Goal: Check status

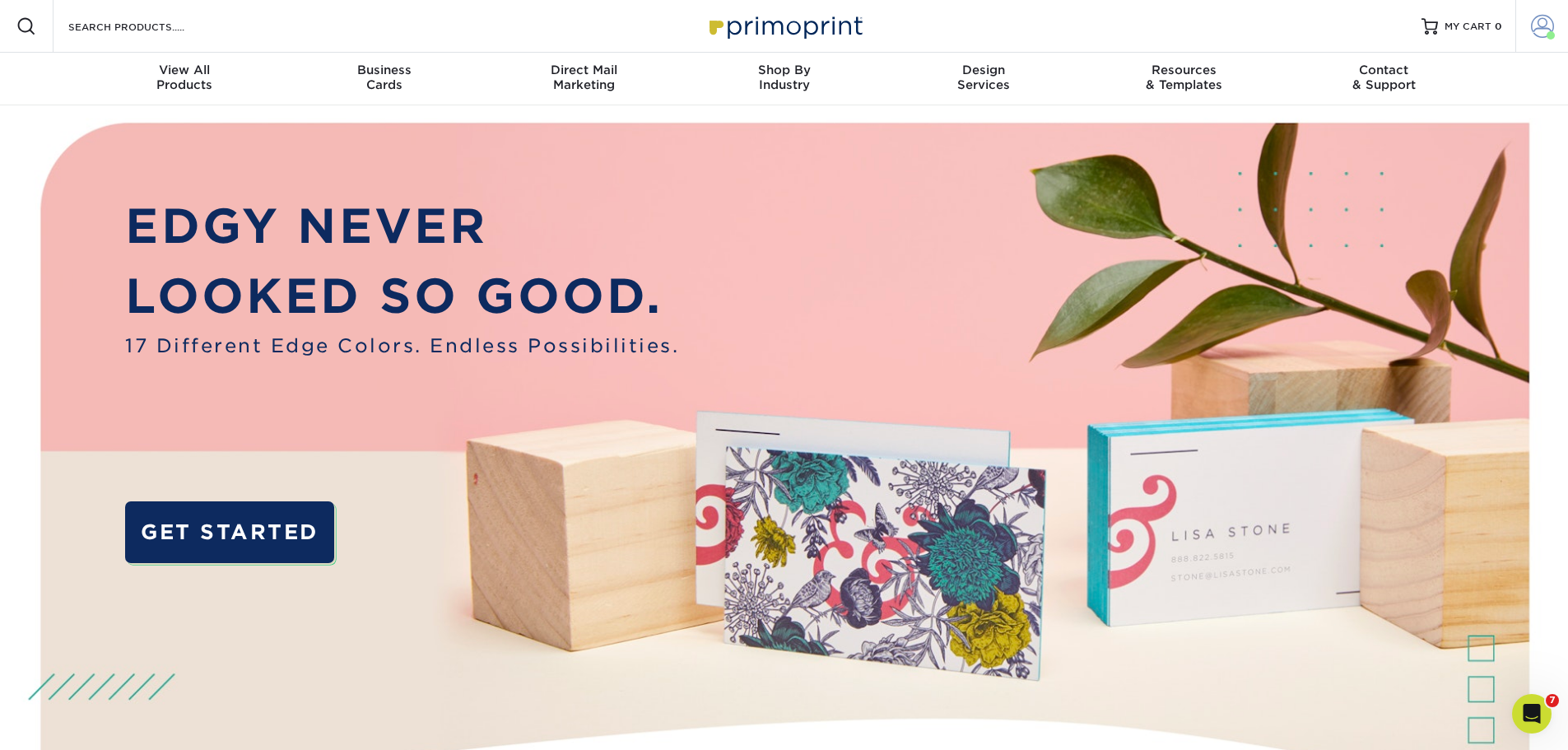
click at [1540, 22] on span at bounding box center [1542, 26] width 23 height 23
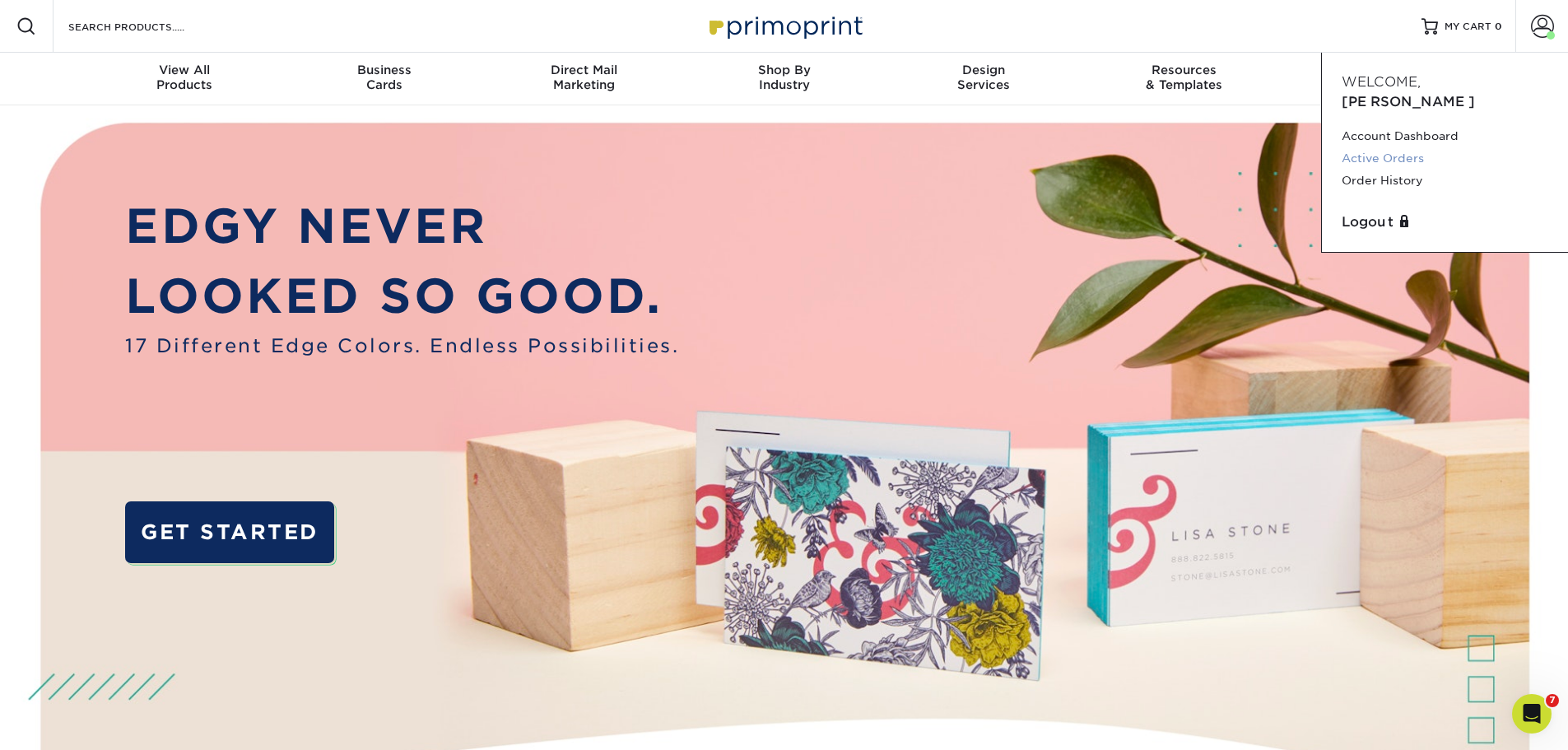
click at [1415, 147] on link "Active Orders" at bounding box center [1445, 158] width 206 height 22
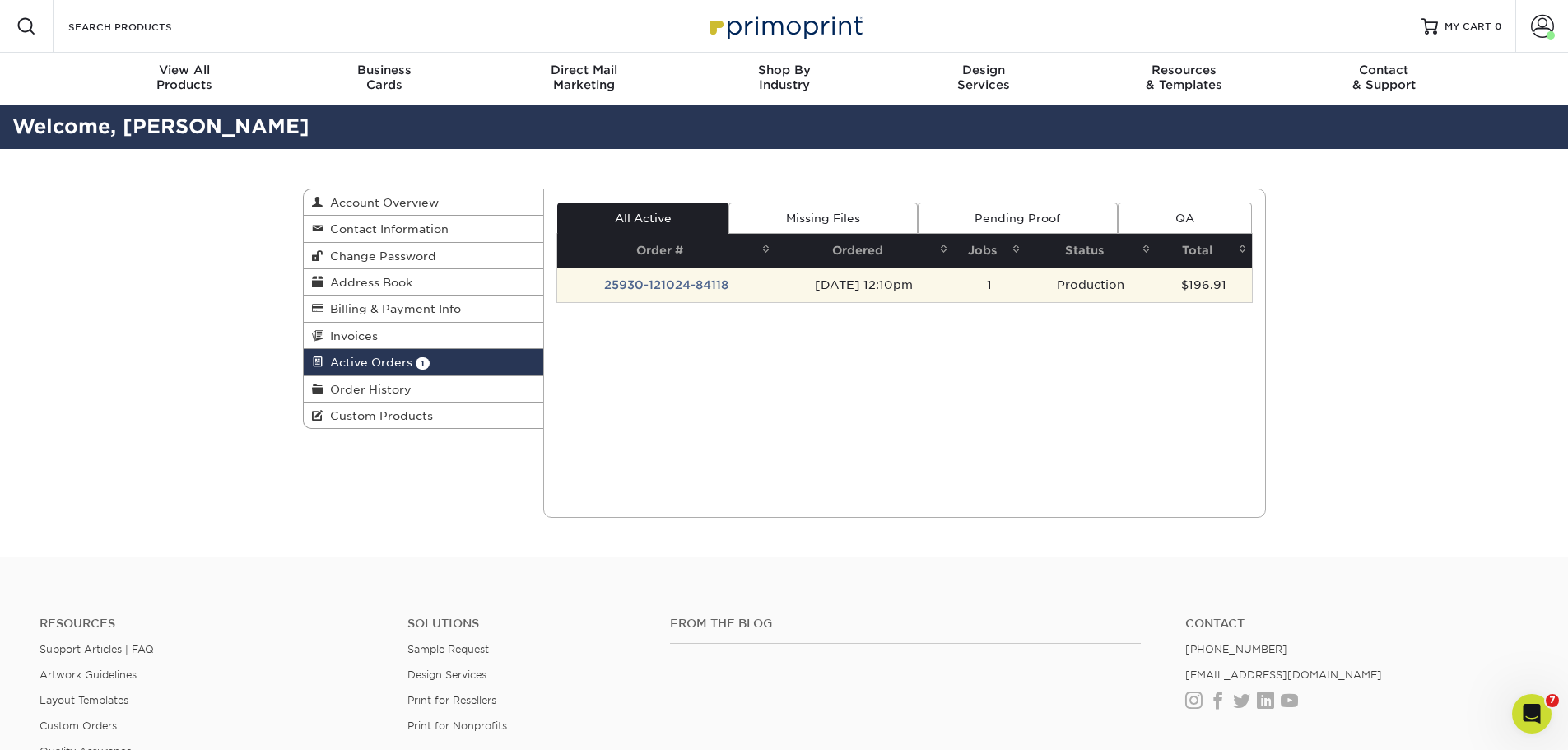
click at [675, 293] on td "25930-121024-84118" at bounding box center [666, 285] width 218 height 34
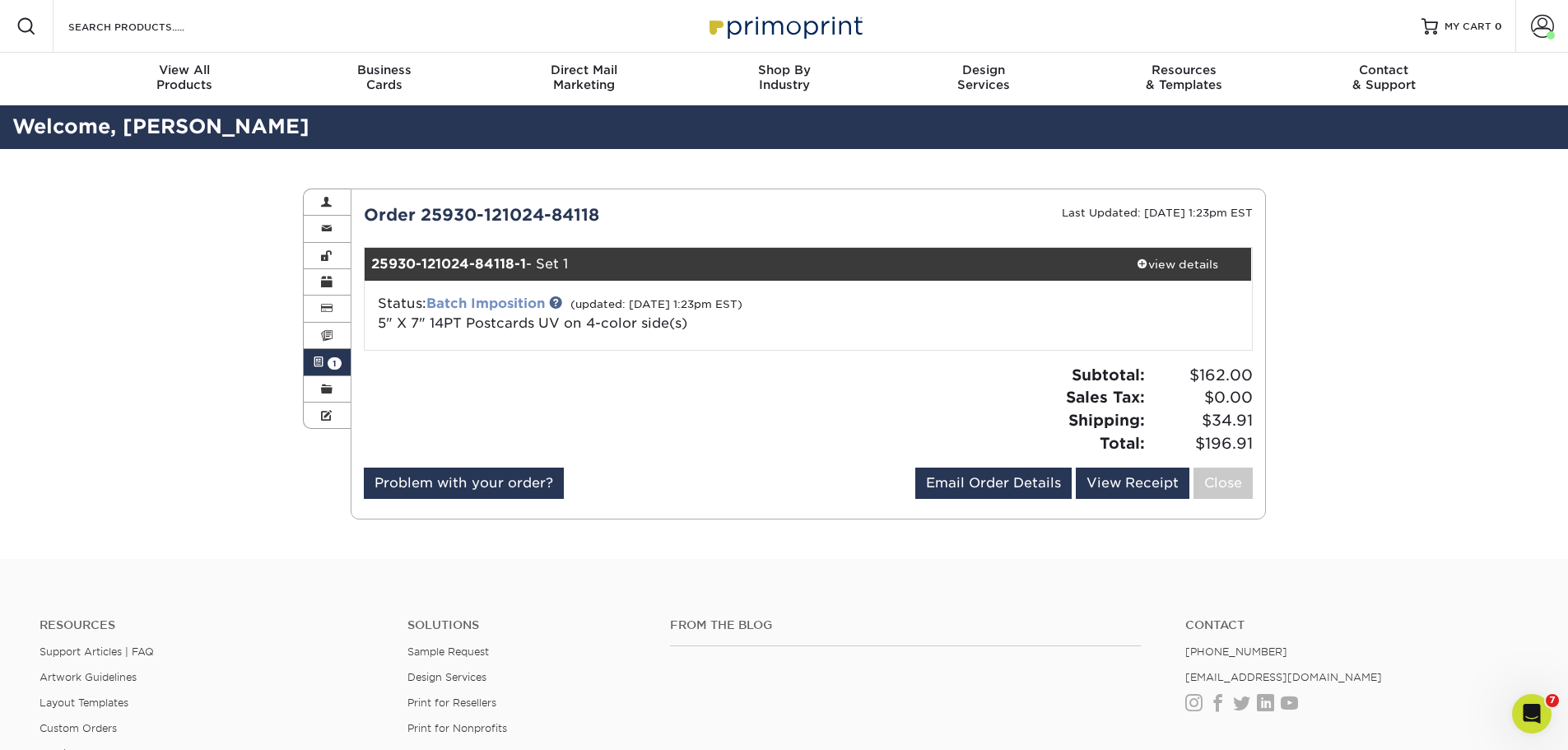
click at [493, 300] on link "Batch Imposition" at bounding box center [486, 304] width 119 height 15
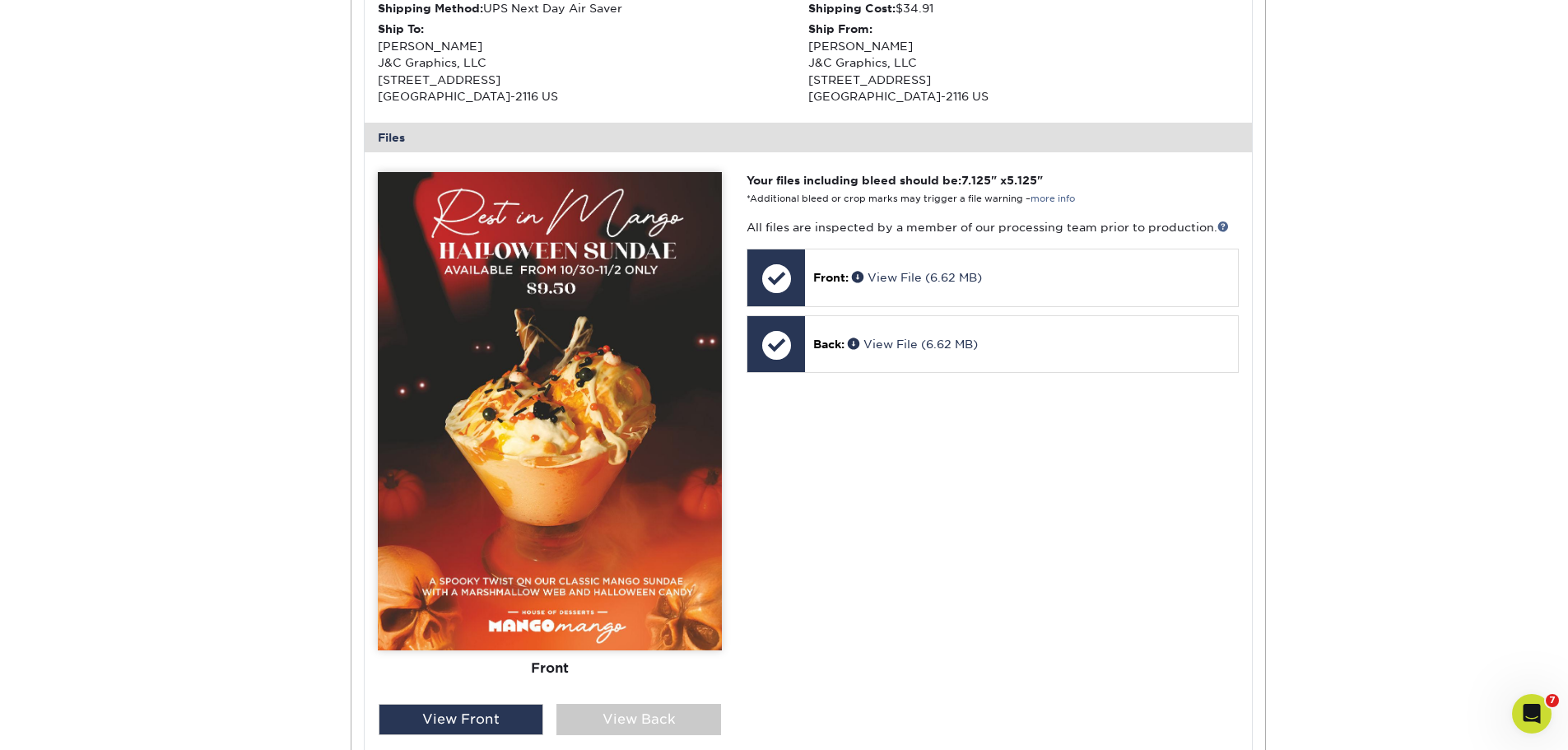
scroll to position [741, 0]
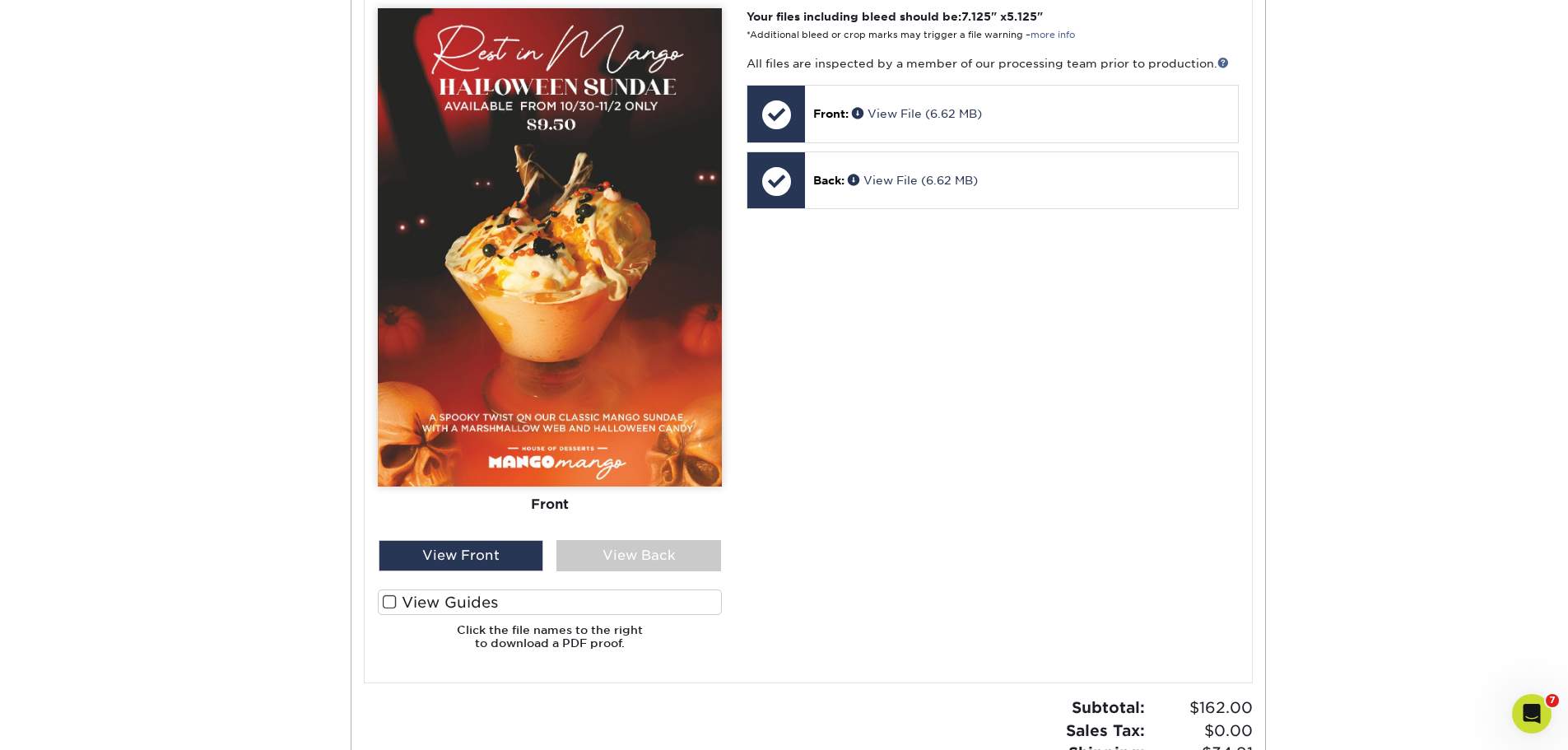
click at [436, 594] on label "View Guides" at bounding box center [550, 603] width 344 height 26
click at [0, 0] on input "View Guides" at bounding box center [0, 0] width 0 height 0
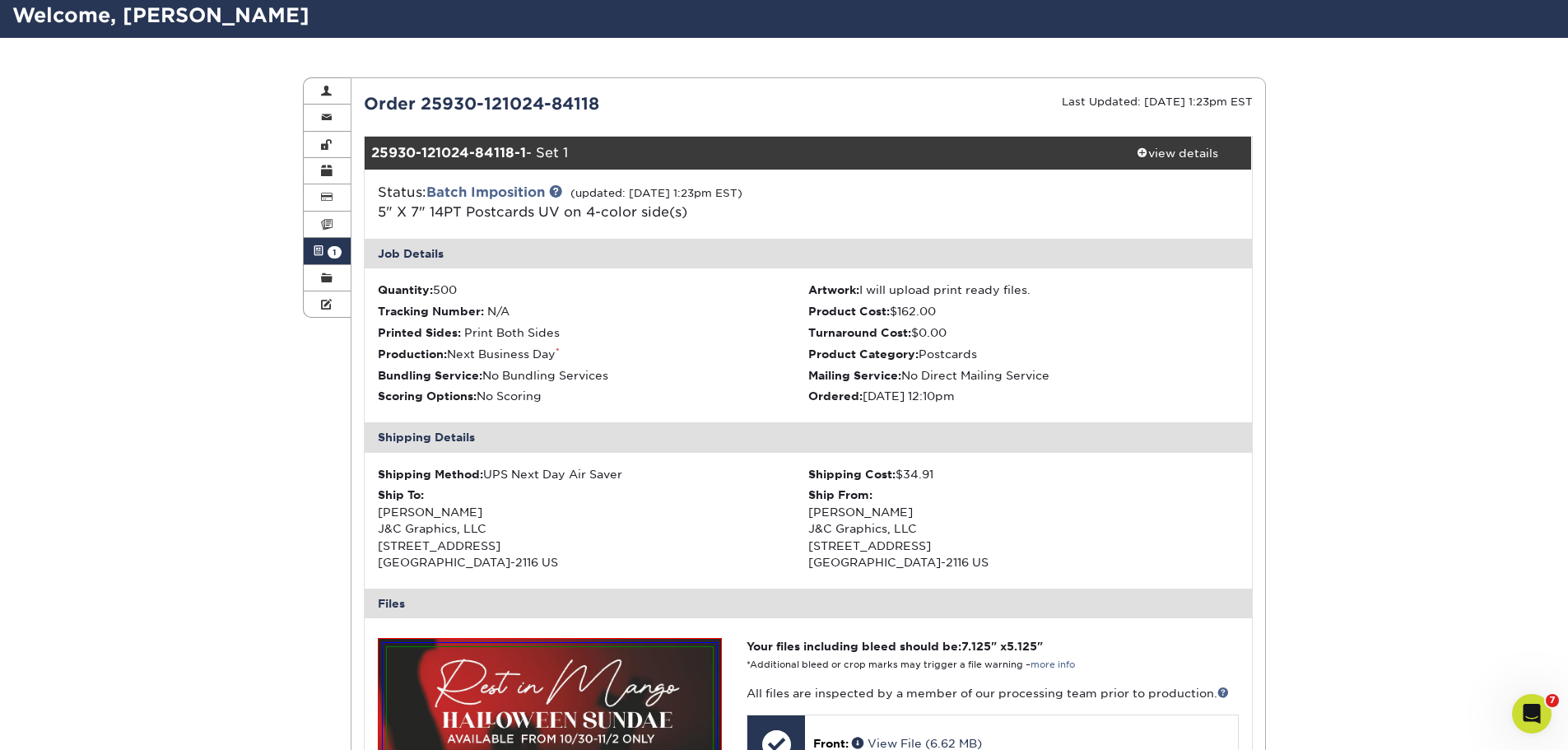
scroll to position [0, 0]
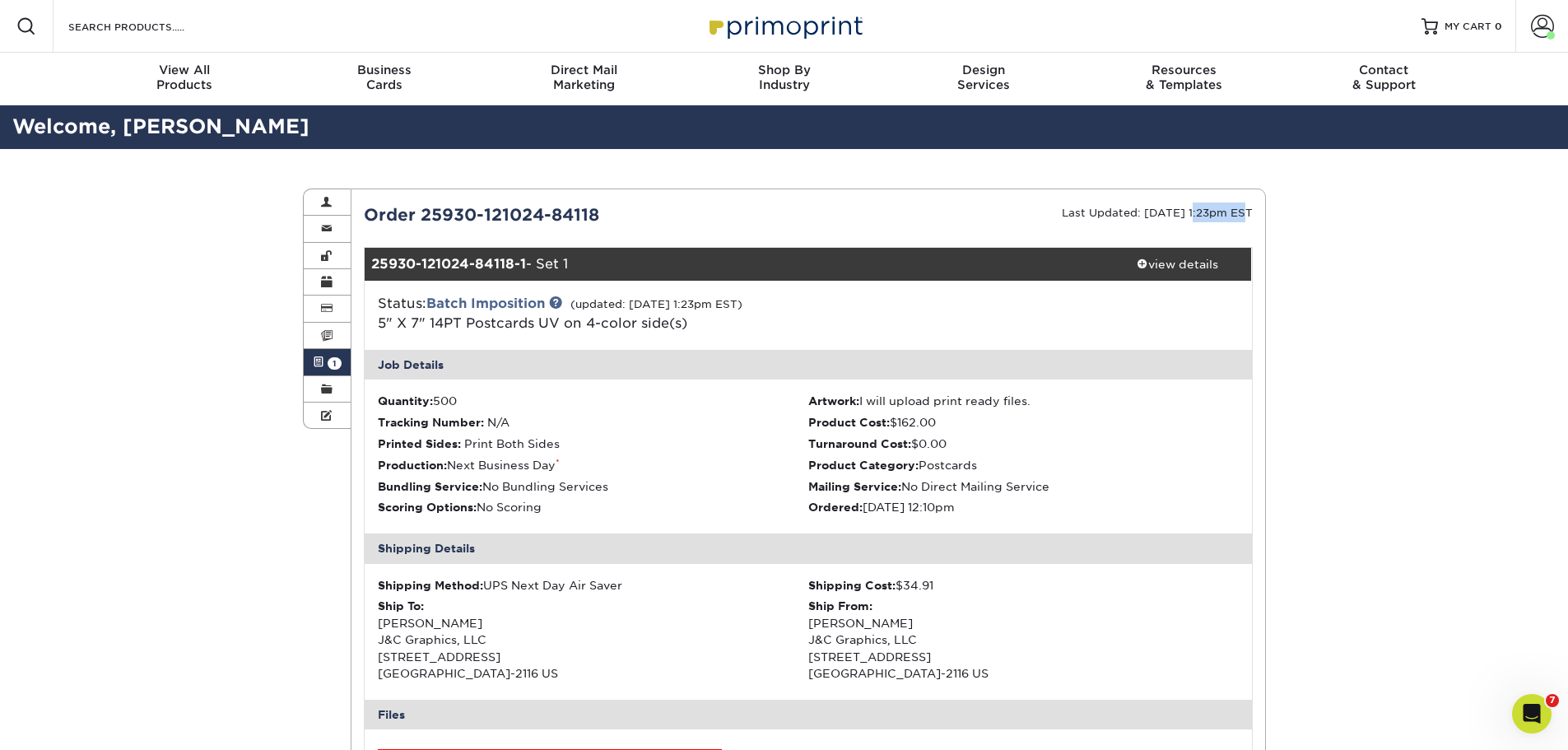
drag, startPoint x: 1169, startPoint y: 212, endPoint x: 1215, endPoint y: 212, distance: 46.0
click at [1215, 212] on small "Last Updated: [DATE] 1:23pm EST" at bounding box center [1157, 212] width 191 height 12
click at [1195, 274] on link "view details" at bounding box center [1178, 264] width 148 height 33
